Goal: Information Seeking & Learning: Learn about a topic

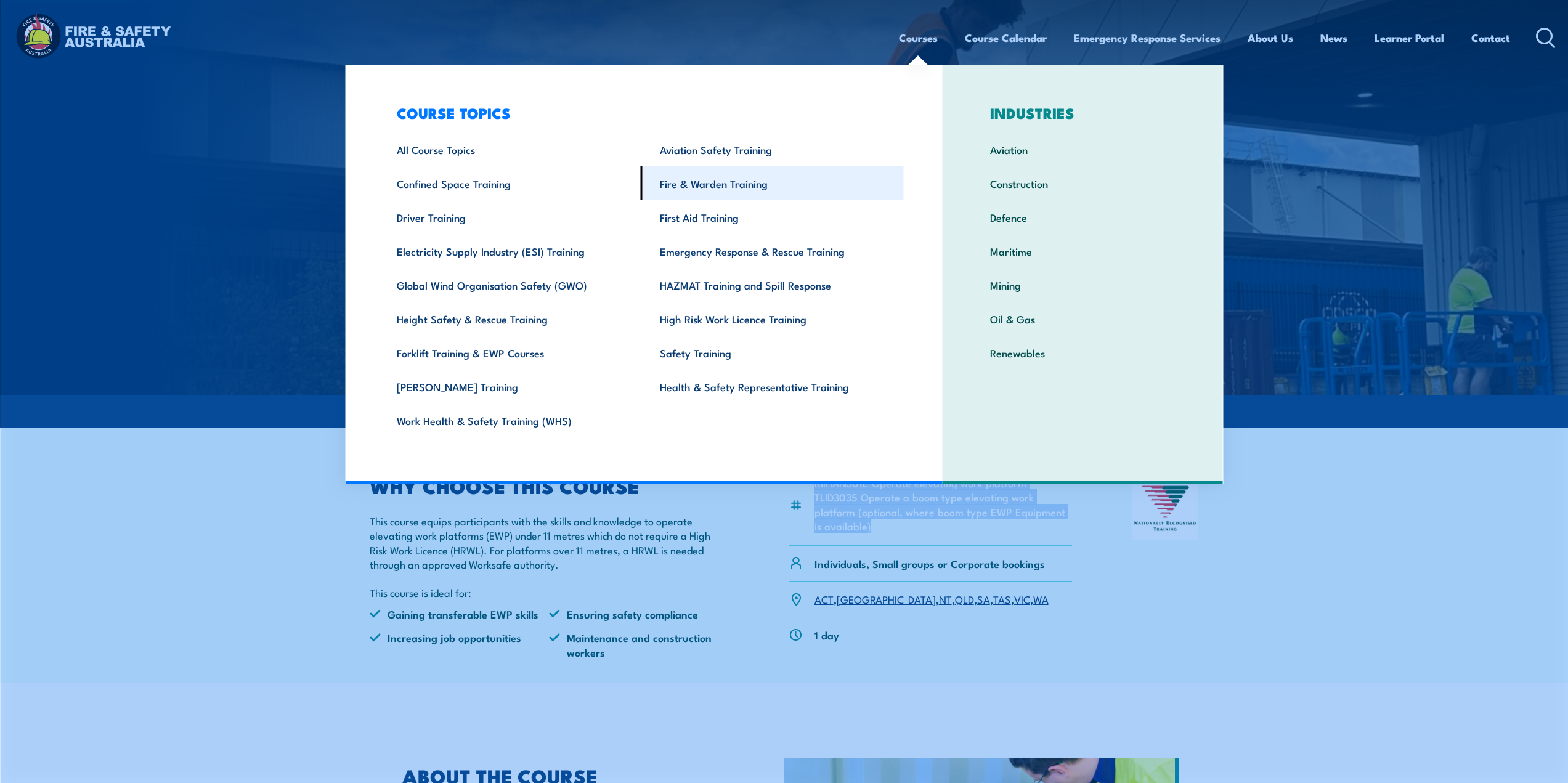
click at [702, 187] on link "Fire & Warden Training" at bounding box center [772, 184] width 263 height 34
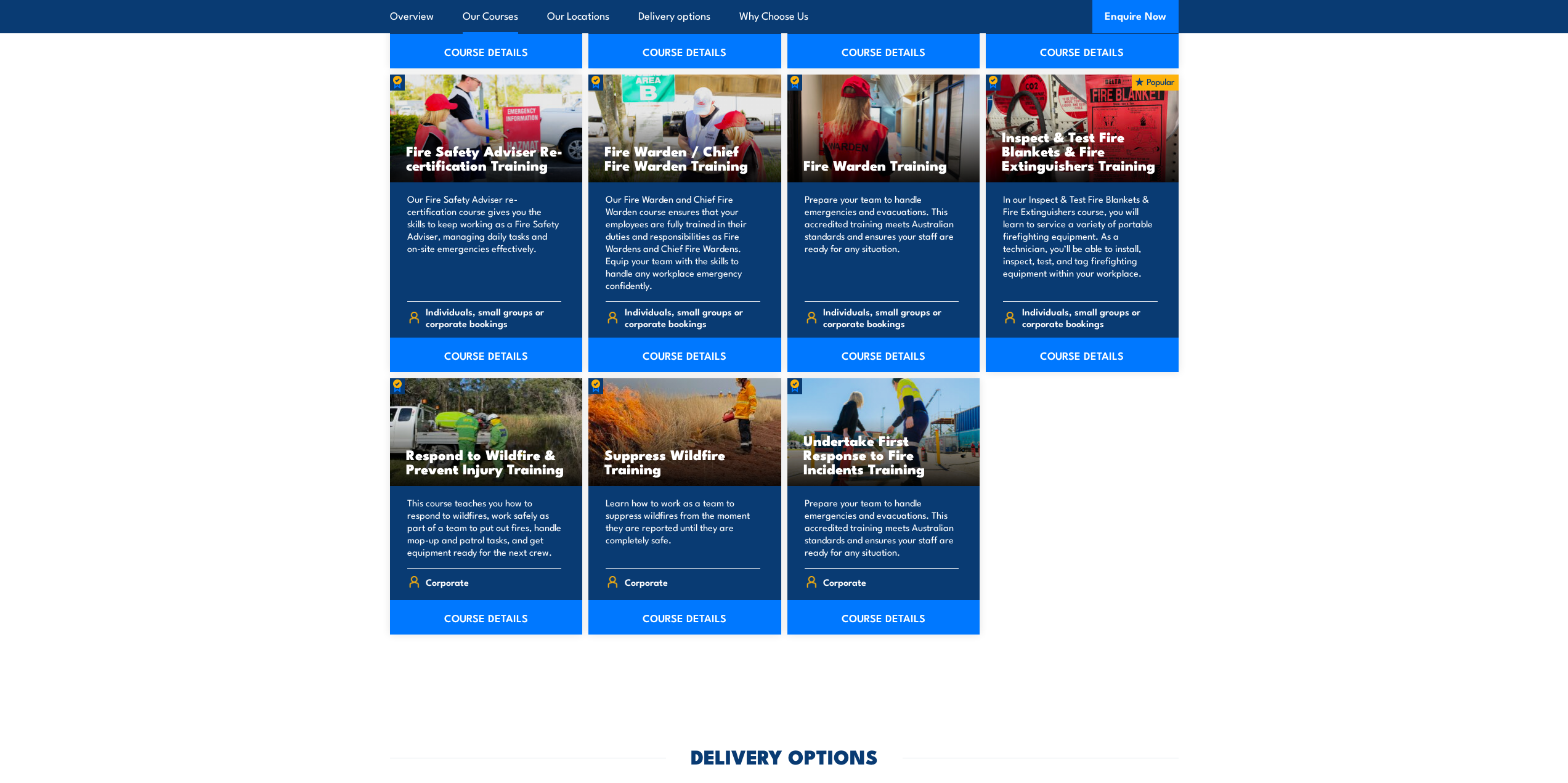
scroll to position [1602, 0]
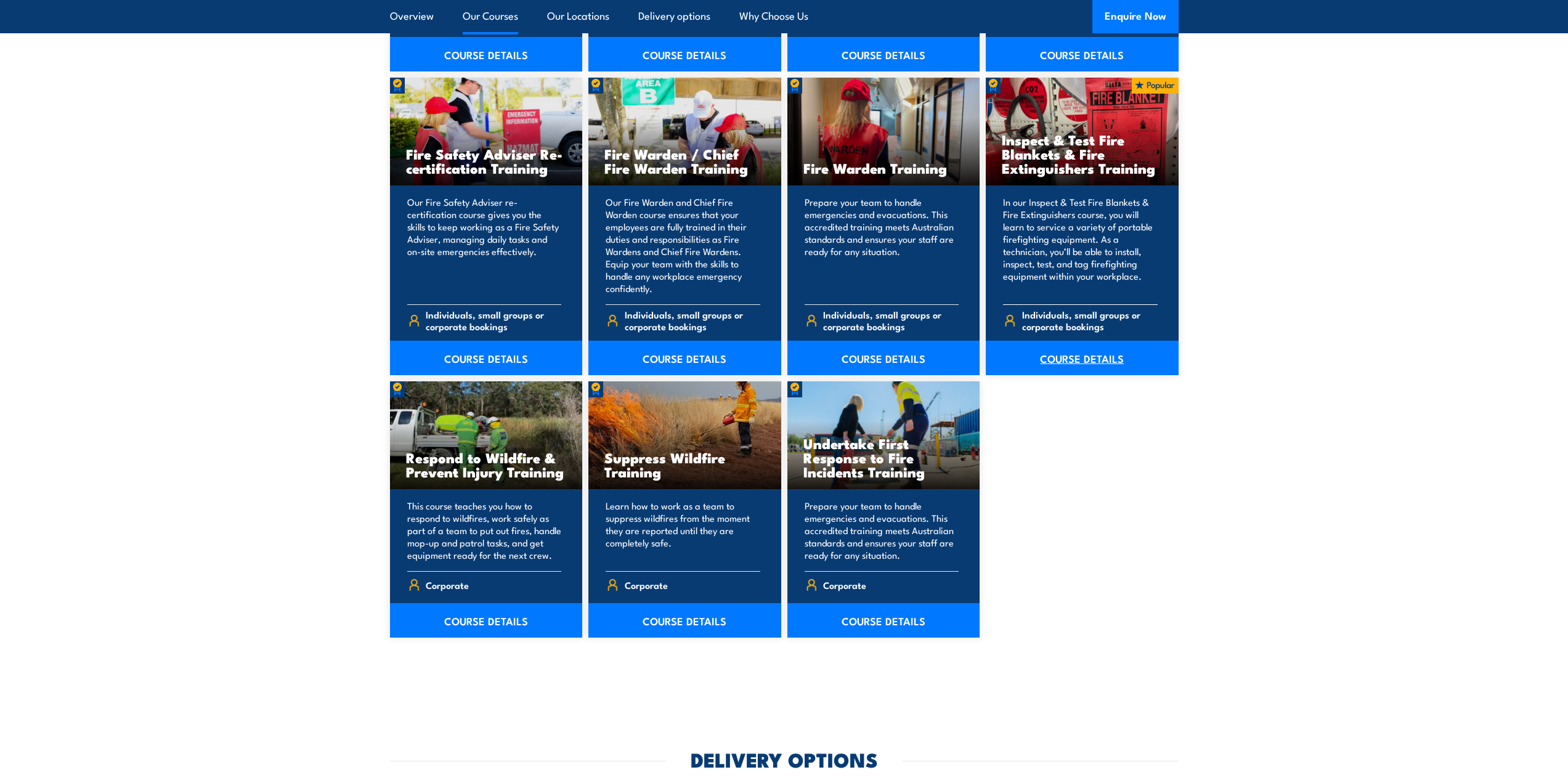
click at [1078, 359] on link "COURSE DETAILS" at bounding box center [1083, 358] width 193 height 34
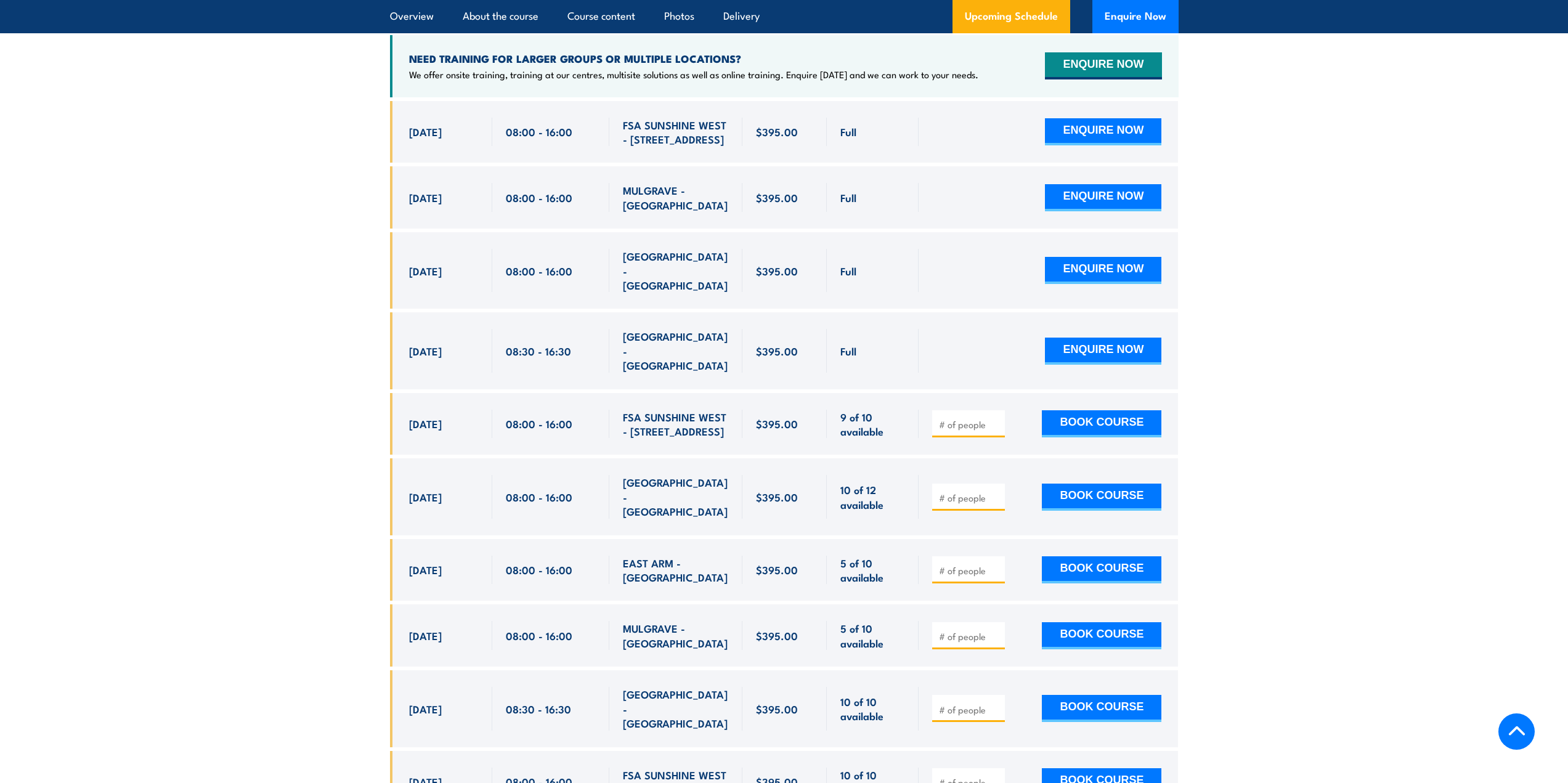
scroll to position [2403, 0]
